Goal: Book appointment/travel/reservation

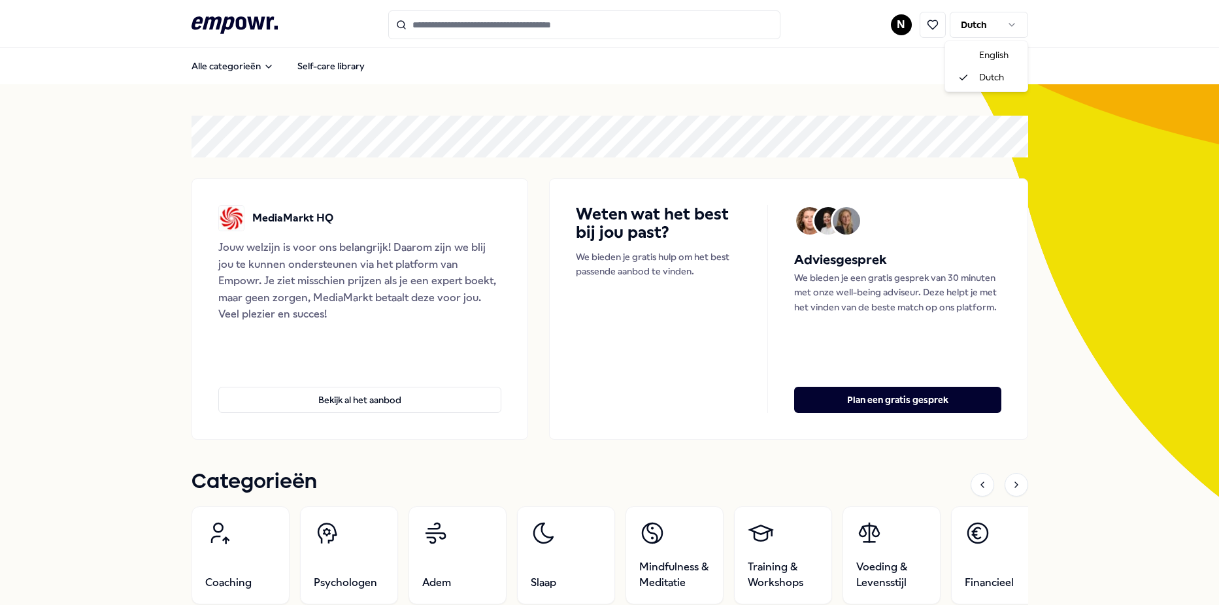
click at [982, 27] on html ".empowr-logo_svg__cls-1{fill:#03032f} N Dutch Alle categorieën Self-care librar…" at bounding box center [609, 302] width 1219 height 605
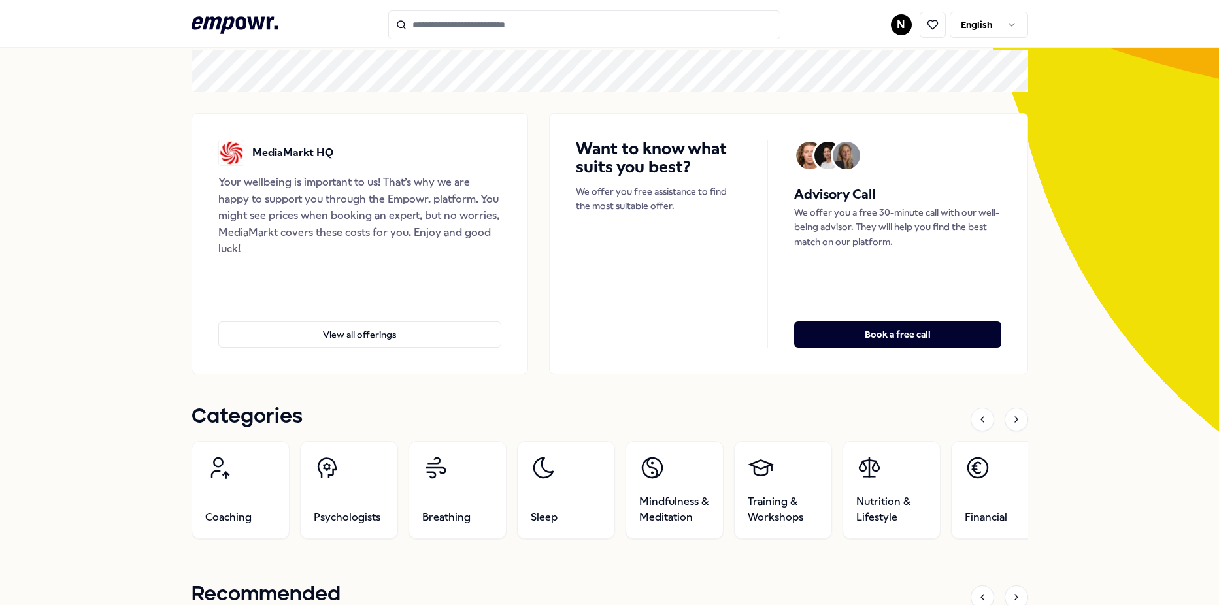
scroll to position [131, 0]
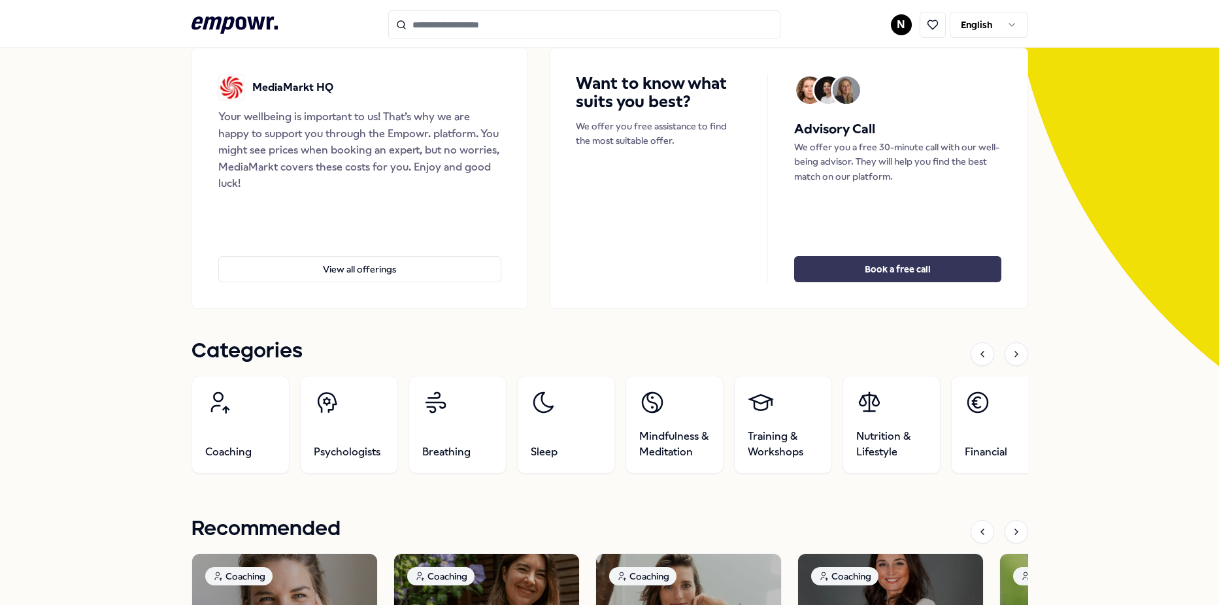
click at [925, 274] on button "Book a free call" at bounding box center [897, 269] width 207 height 26
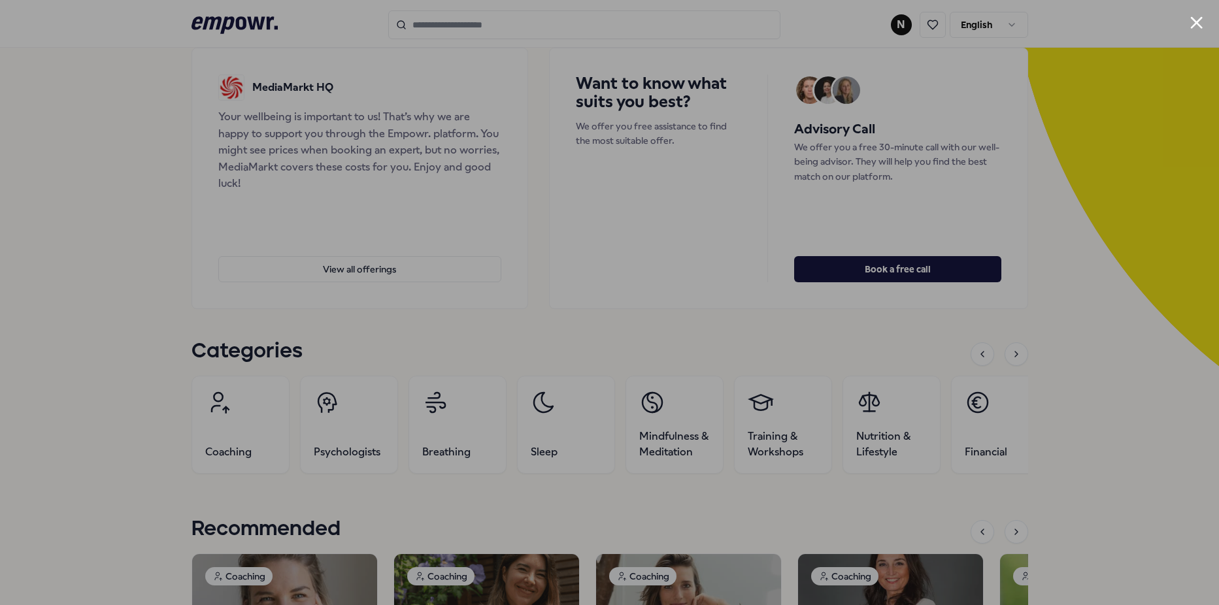
click at [1025, 169] on div at bounding box center [609, 302] width 1219 height 605
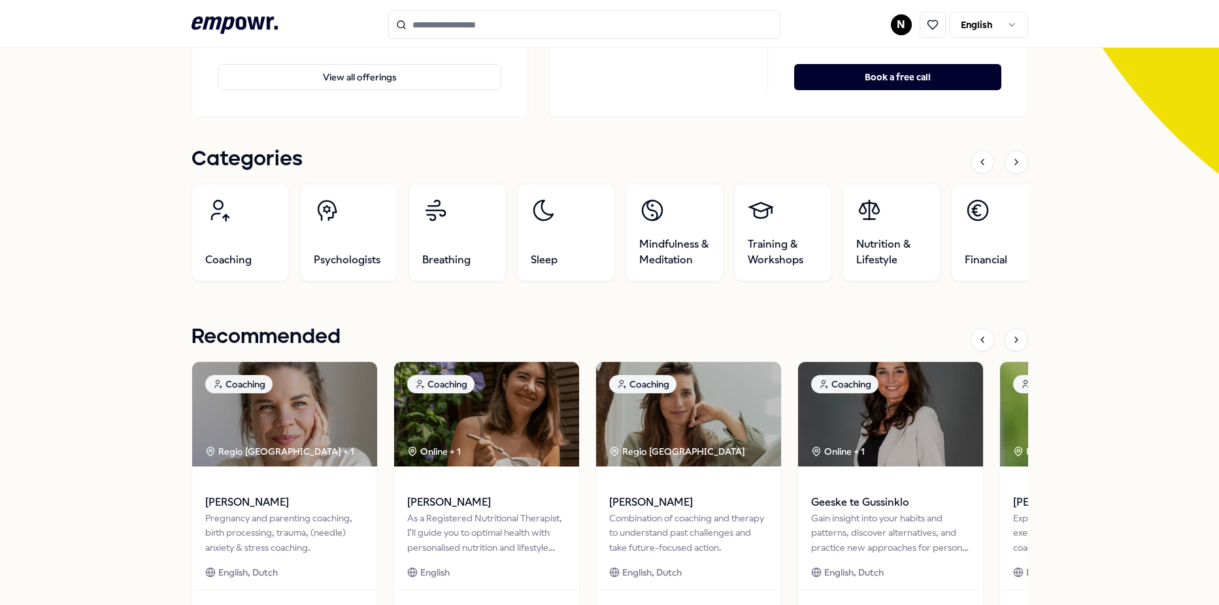
scroll to position [196, 0]
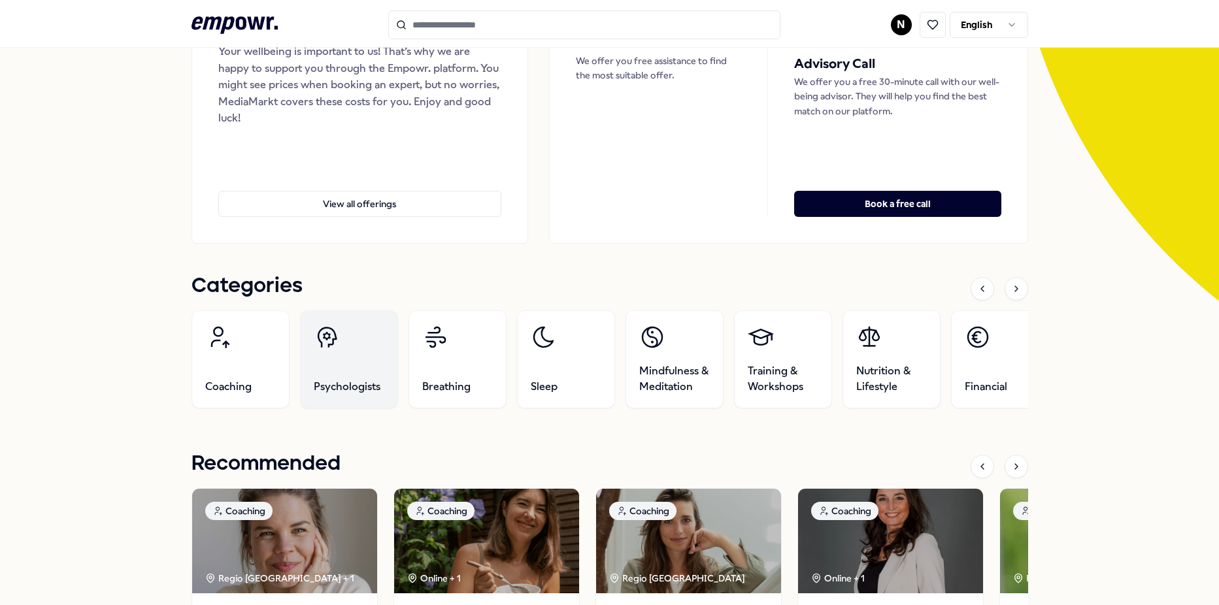
click at [367, 367] on link "Psychologists" at bounding box center [349, 360] width 98 height 98
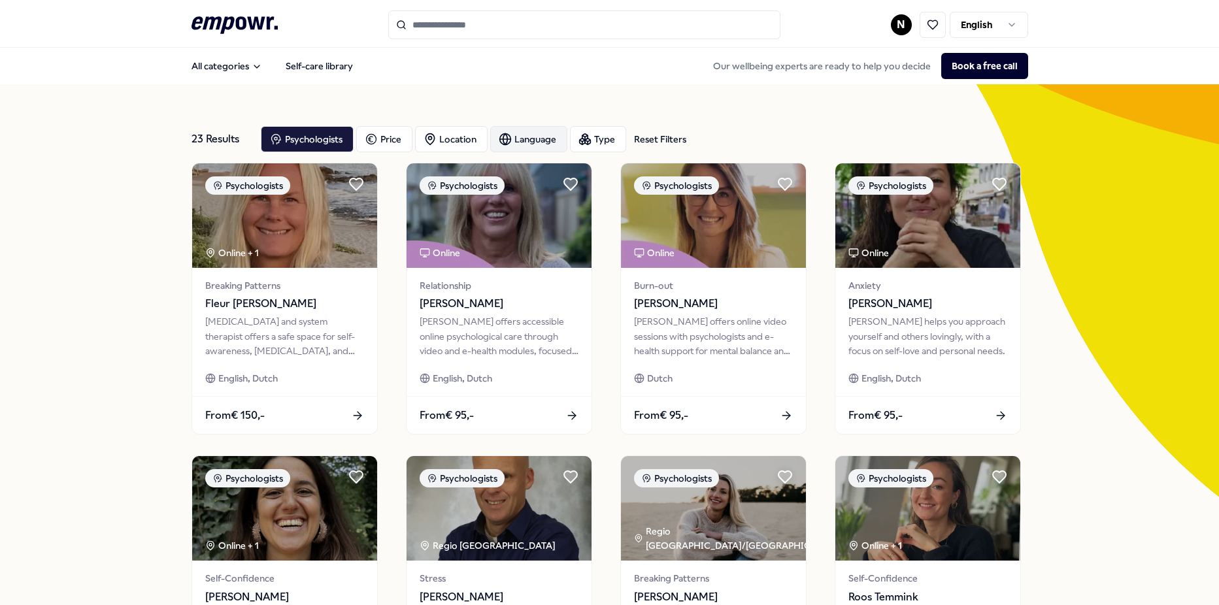
click at [507, 143] on div "Language" at bounding box center [528, 139] width 77 height 26
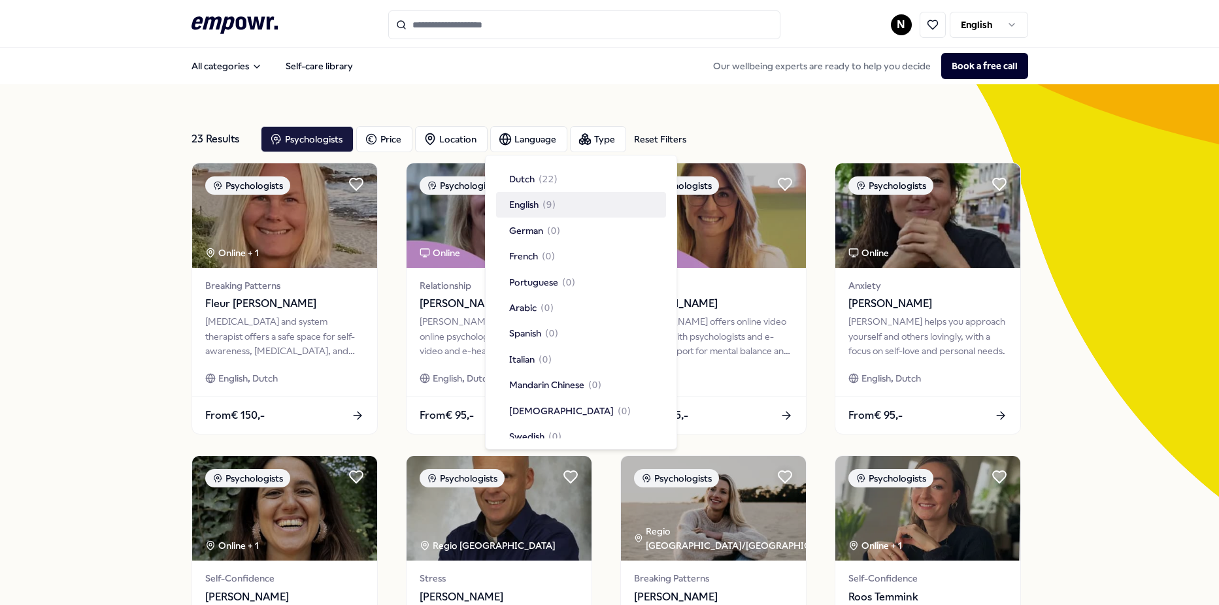
click at [549, 193] on div "English ( 9 )" at bounding box center [581, 204] width 170 height 25
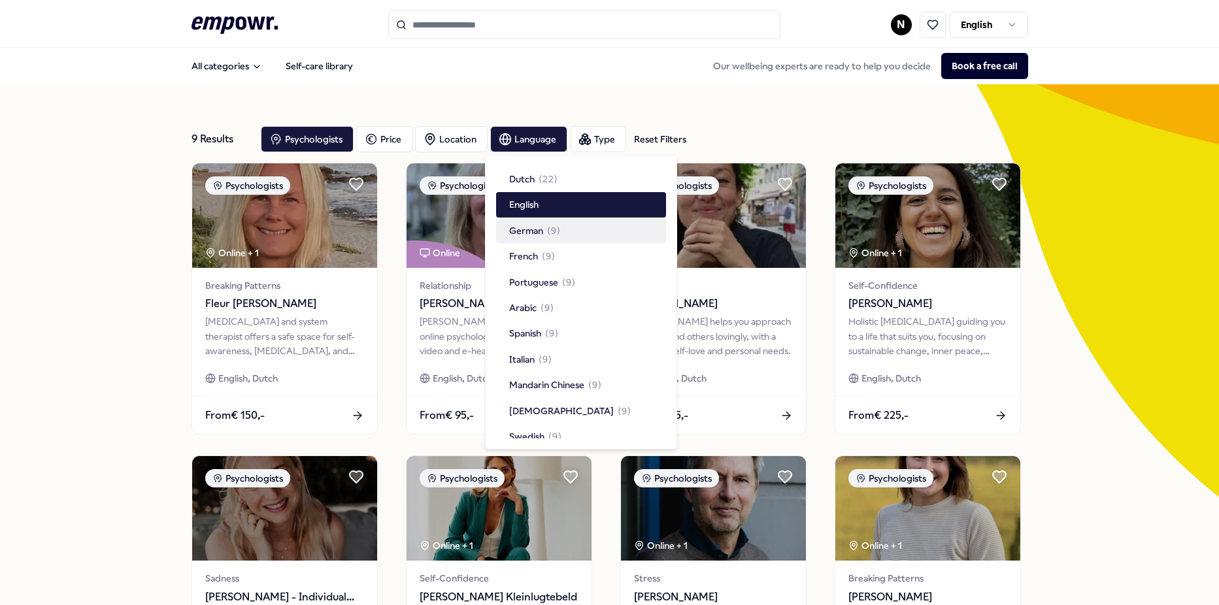
click at [726, 125] on div "9 Results Reset Filters Psychologists Price Location Language Type Reset Filters" at bounding box center [610, 139] width 837 height 47
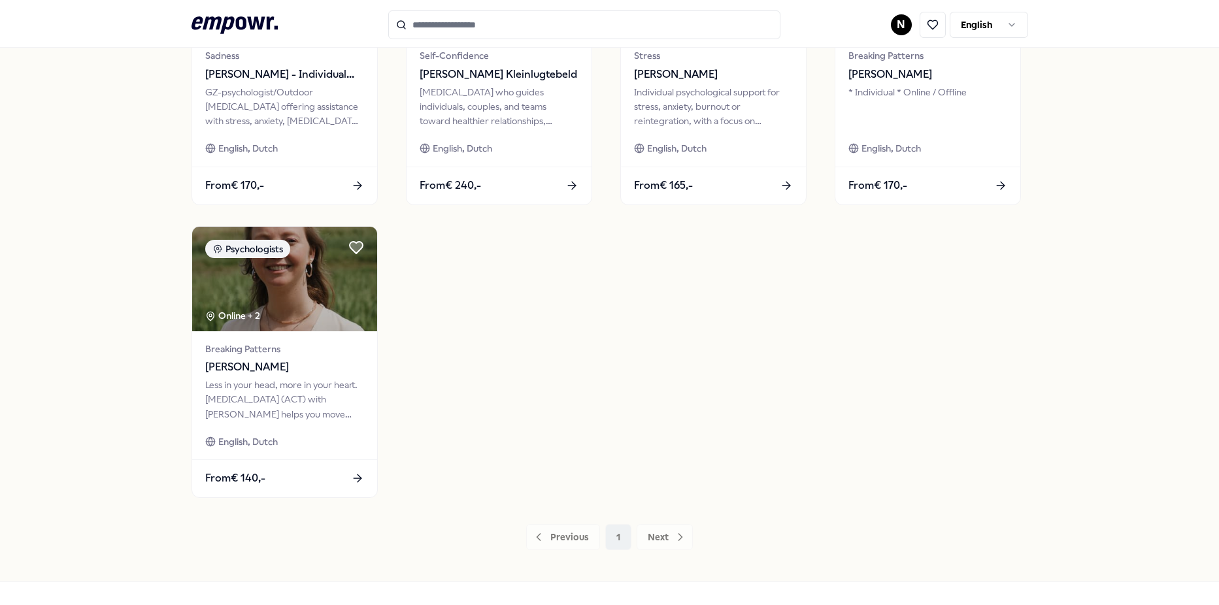
scroll to position [564, 0]
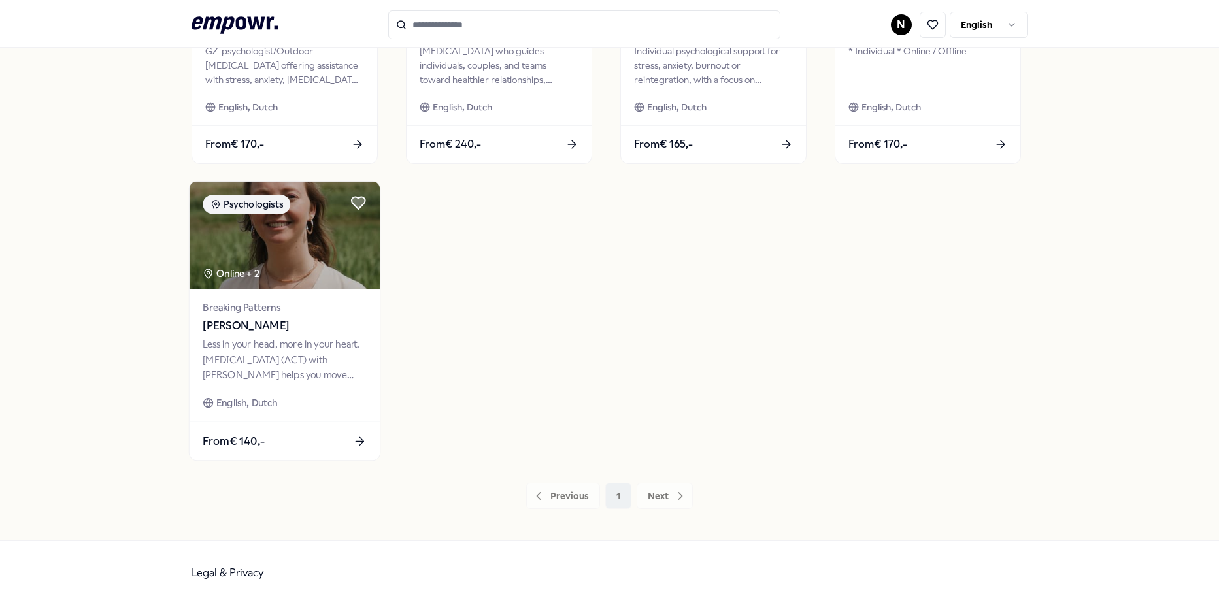
click at [237, 344] on div "Less in your head, more in your heart. Acceptance and Commitment Therapy (ACT) …" at bounding box center [284, 359] width 163 height 45
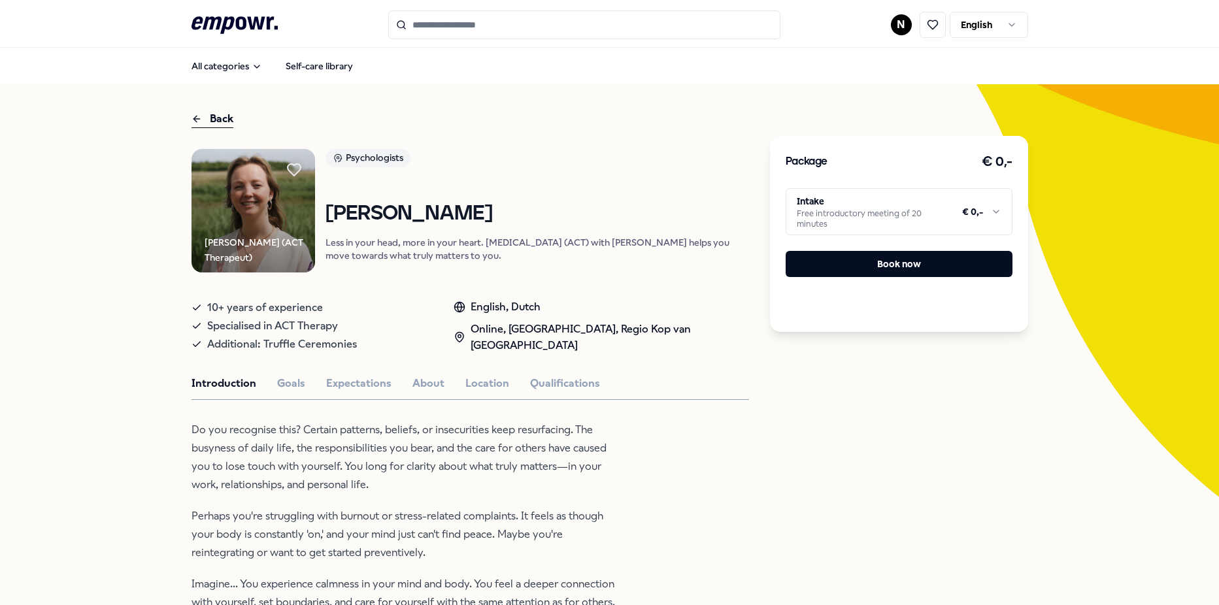
click at [226, 20] on icon ".empowr-logo_svg__cls-1{fill:#03032f}" at bounding box center [235, 25] width 86 height 24
